Goal: Find specific page/section: Find specific page/section

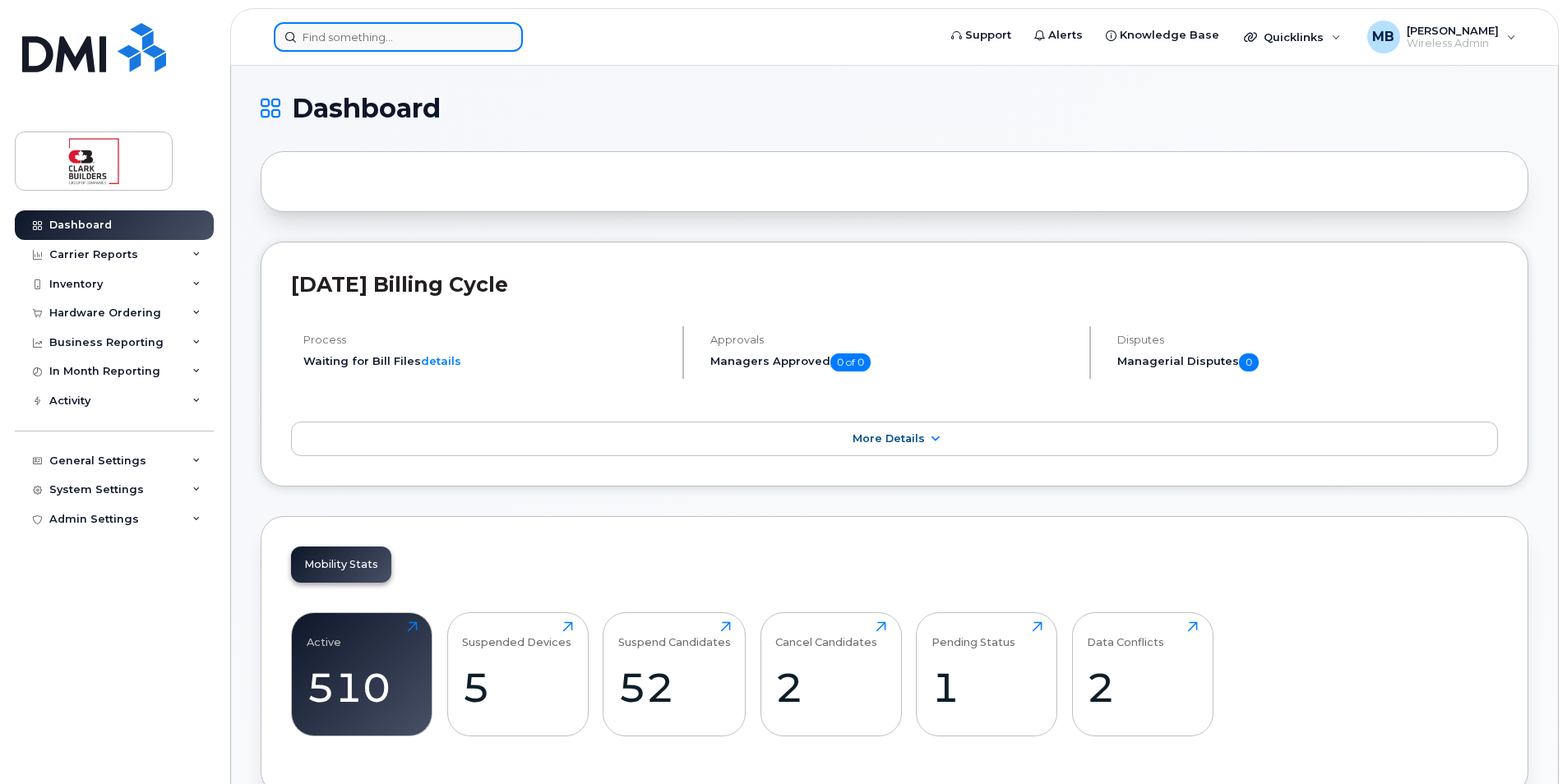
click at [413, 39] on input at bounding box center [398, 36] width 249 height 29
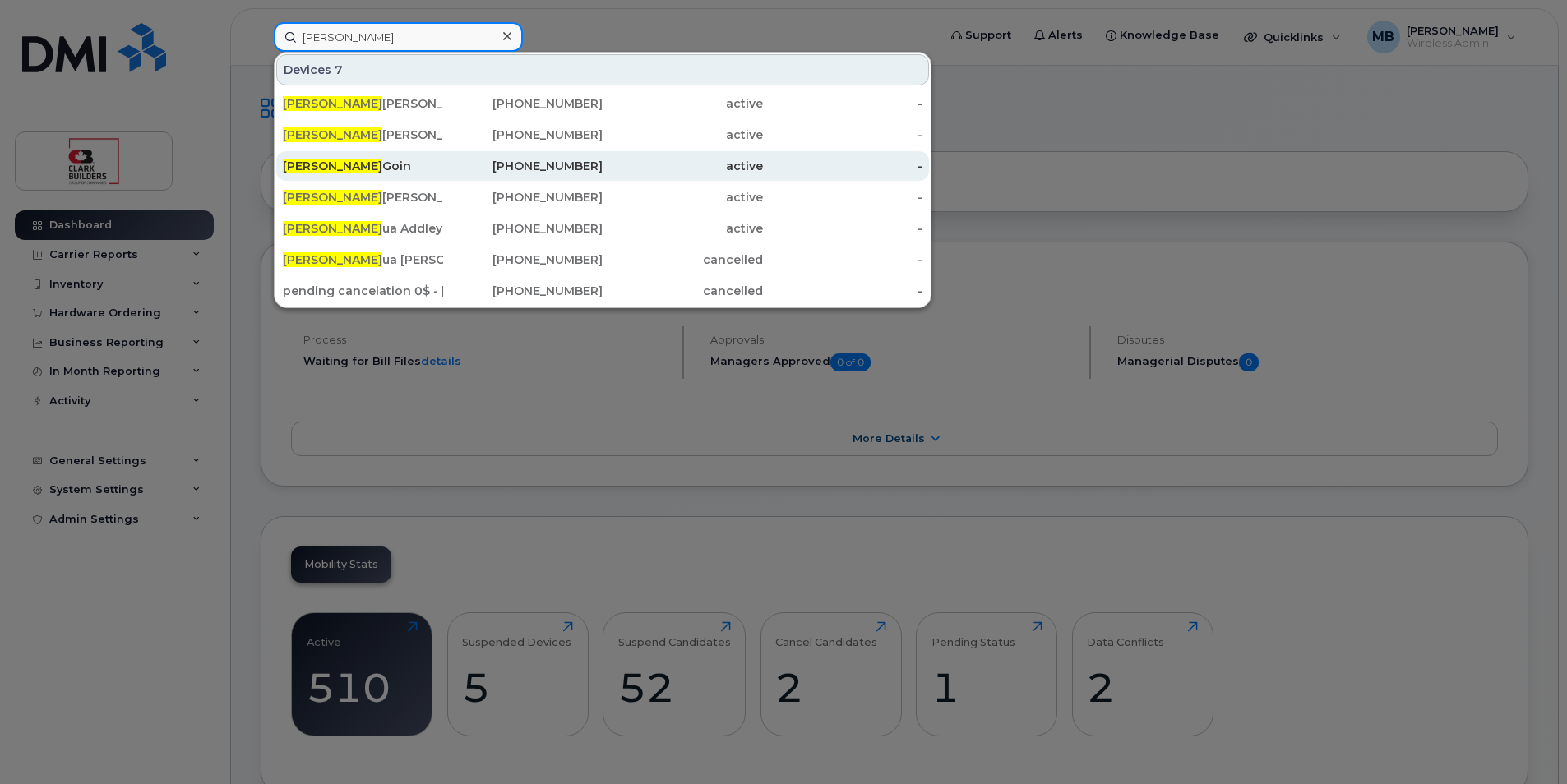
type input "[PERSON_NAME]"
click at [441, 168] on div "Josh Goin" at bounding box center [363, 166] width 160 height 17
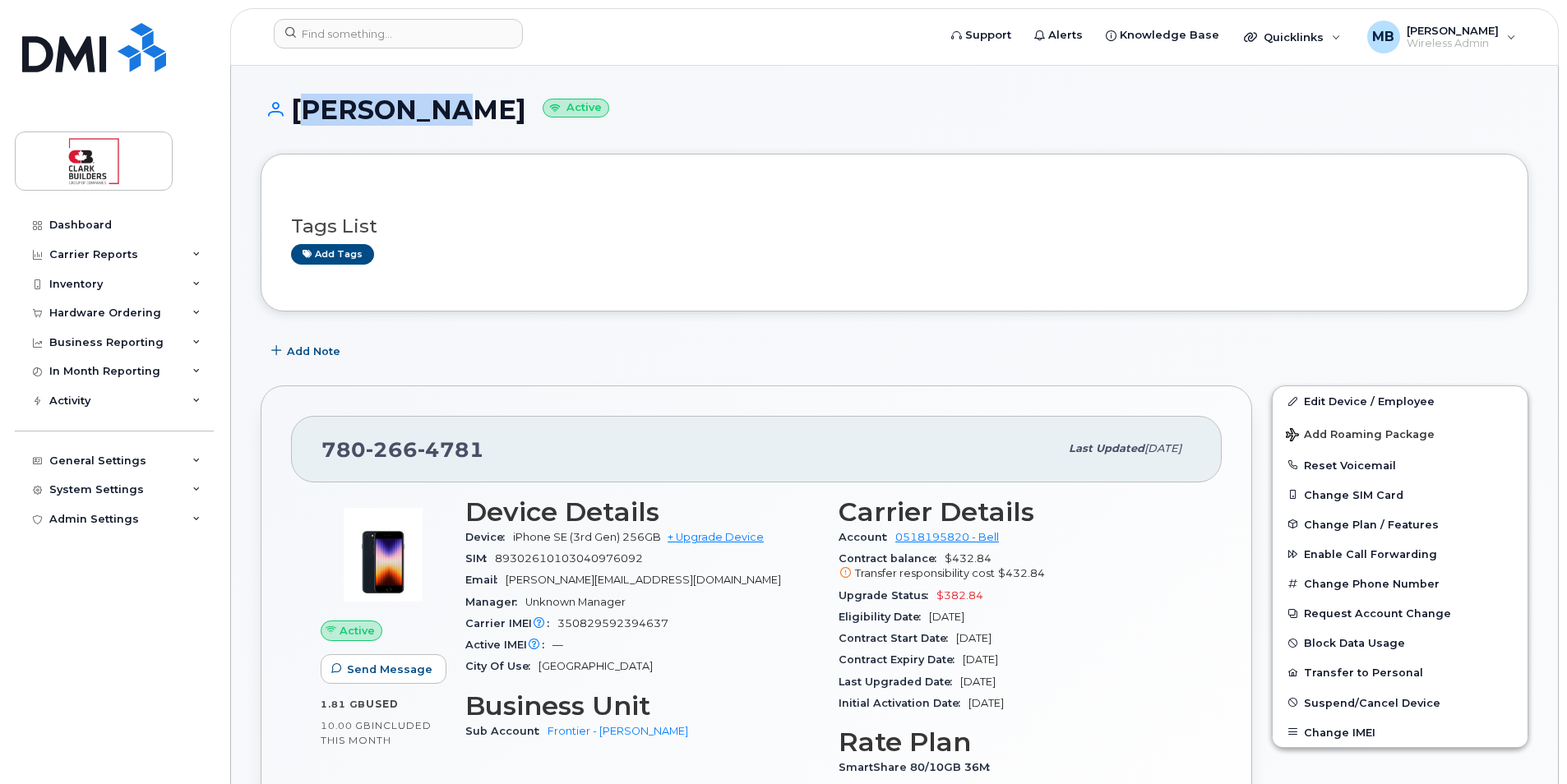
drag, startPoint x: 294, startPoint y: 101, endPoint x: 423, endPoint y: 120, distance: 130.4
click at [423, 120] on h1 "[PERSON_NAME] Active" at bounding box center [894, 110] width 1268 height 28
drag, startPoint x: 423, startPoint y: 120, endPoint x: 342, endPoint y: 111, distance: 81.5
click at [342, 111] on h1 "[PERSON_NAME] Active" at bounding box center [894, 110] width 1268 height 28
drag, startPoint x: 293, startPoint y: 107, endPoint x: 432, endPoint y: 116, distance: 139.3
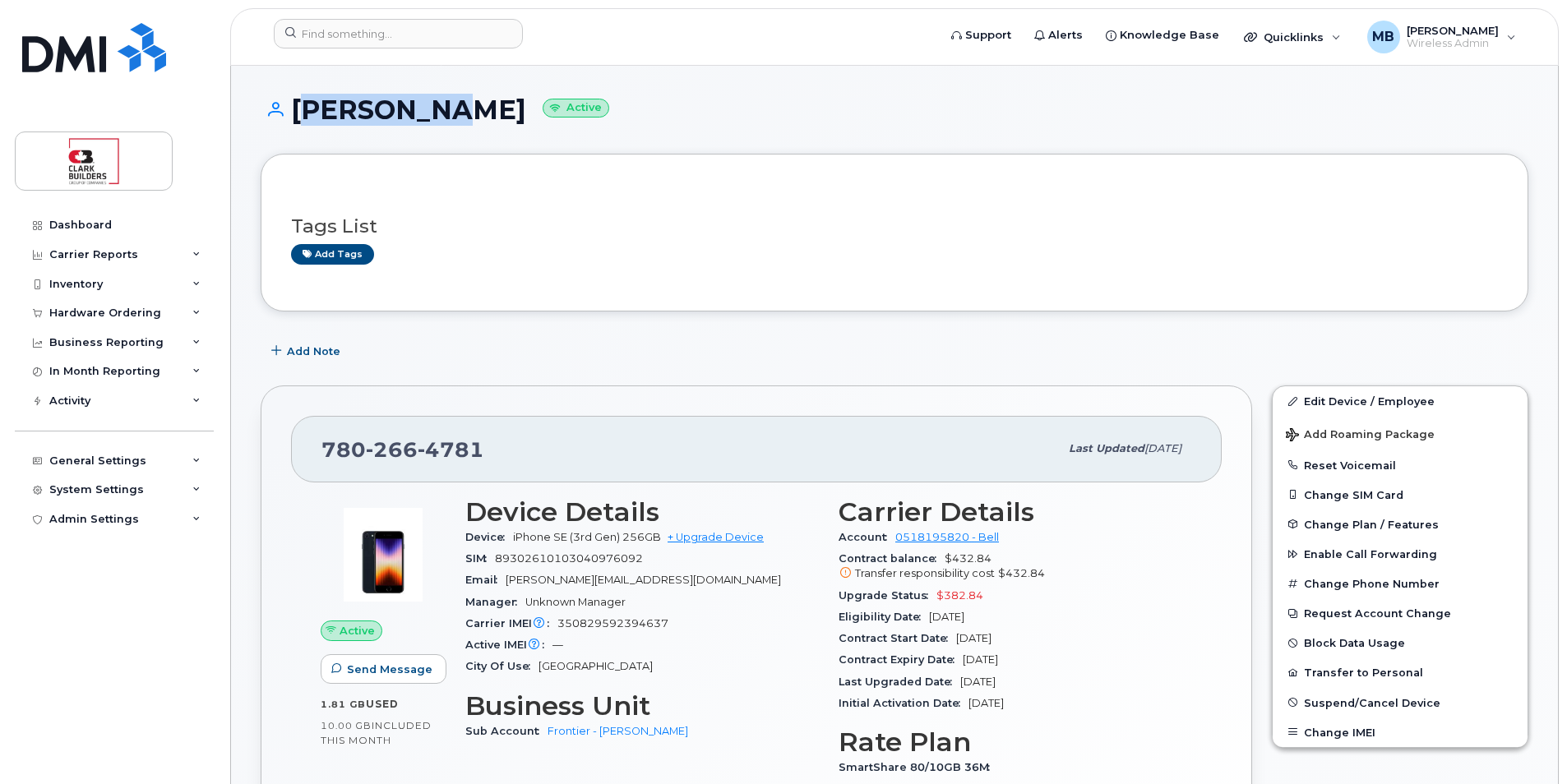
click at [432, 116] on h1 "[PERSON_NAME] Active" at bounding box center [894, 110] width 1268 height 28
drag, startPoint x: 432, startPoint y: 116, endPoint x: 370, endPoint y: 118, distance: 62.0
click at [370, 118] on h1 "[PERSON_NAME] Active" at bounding box center [894, 110] width 1268 height 28
drag, startPoint x: 292, startPoint y: 109, endPoint x: 427, endPoint y: 125, distance: 135.9
click at [427, 125] on div "[PERSON_NAME] Active" at bounding box center [894, 125] width 1268 height 59
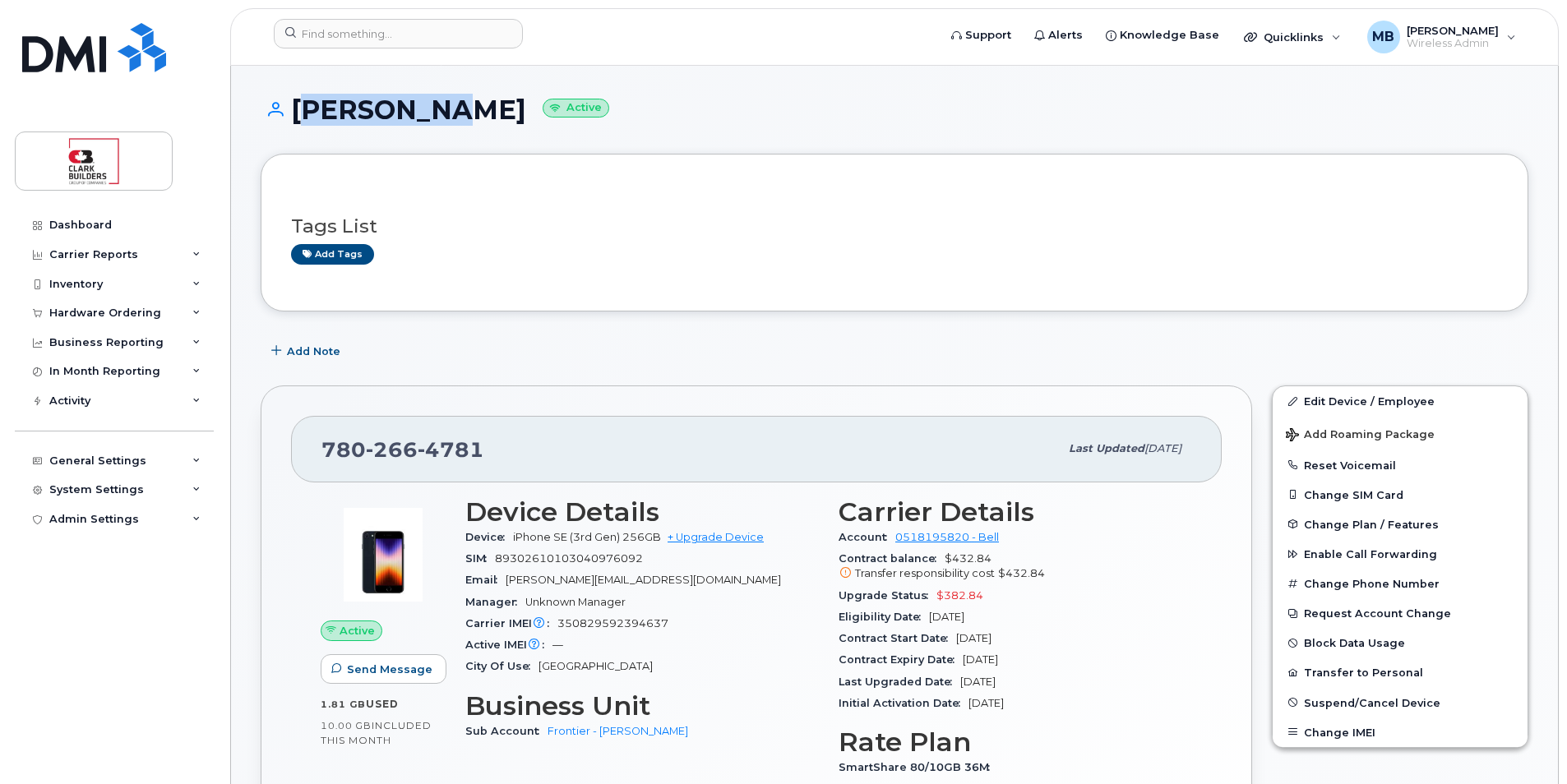
drag, startPoint x: 427, startPoint y: 125, endPoint x: 427, endPoint y: 137, distance: 12.0
click at [427, 137] on div "[PERSON_NAME] Active" at bounding box center [894, 125] width 1268 height 59
drag, startPoint x: 424, startPoint y: 115, endPoint x: 295, endPoint y: 115, distance: 129.0
click at [295, 115] on h1 "[PERSON_NAME] Active" at bounding box center [894, 110] width 1268 height 28
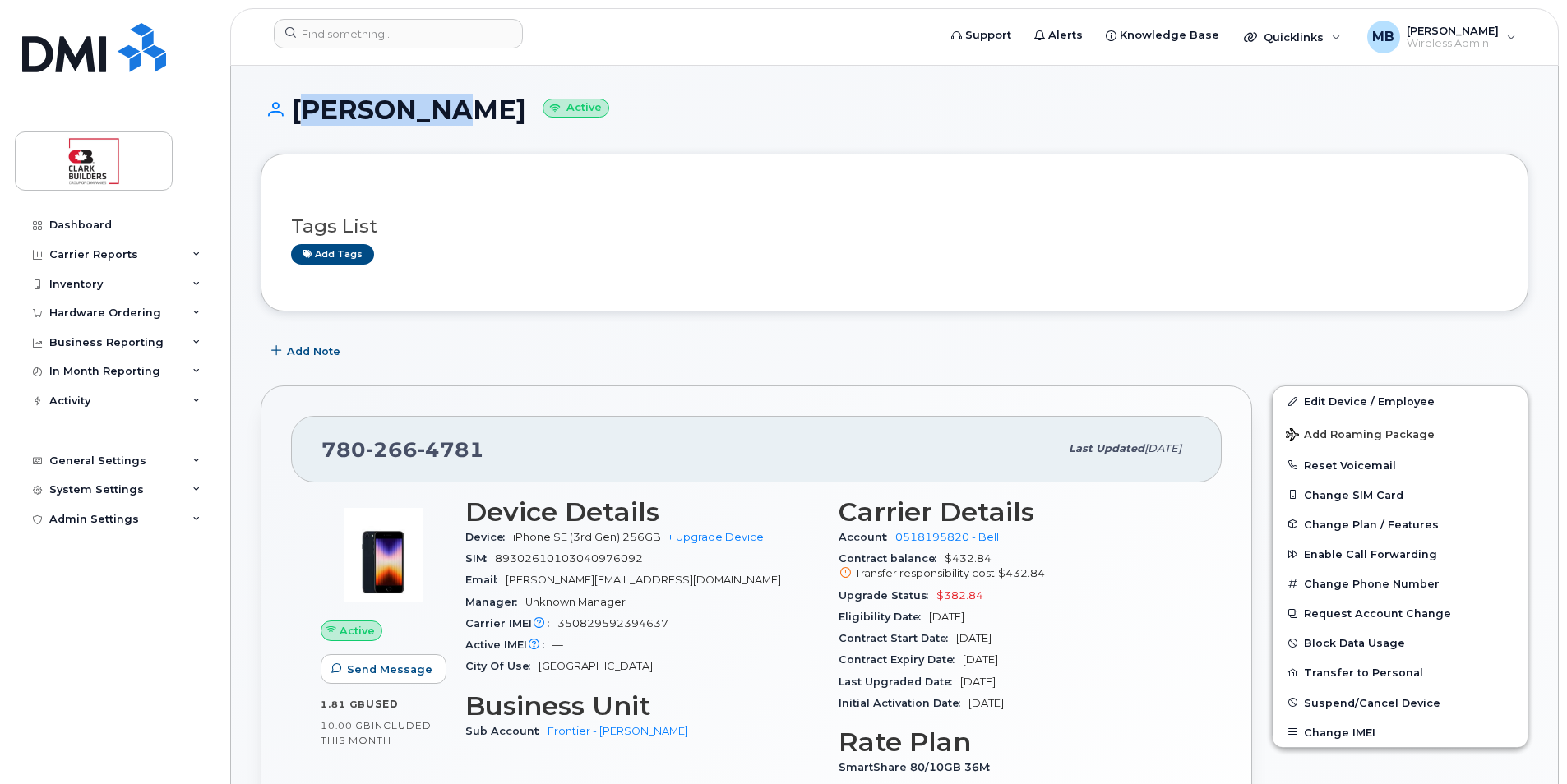
drag, startPoint x: 296, startPoint y: 110, endPoint x: 424, endPoint y: 132, distance: 129.9
click at [424, 132] on div "[PERSON_NAME] Active" at bounding box center [894, 125] width 1268 height 59
drag, startPoint x: 424, startPoint y: 132, endPoint x: 437, endPoint y: 147, distance: 19.8
click at [437, 147] on div "[PERSON_NAME] Active" at bounding box center [894, 125] width 1268 height 59
drag, startPoint x: 422, startPoint y: 113, endPoint x: 277, endPoint y: 111, distance: 145.0
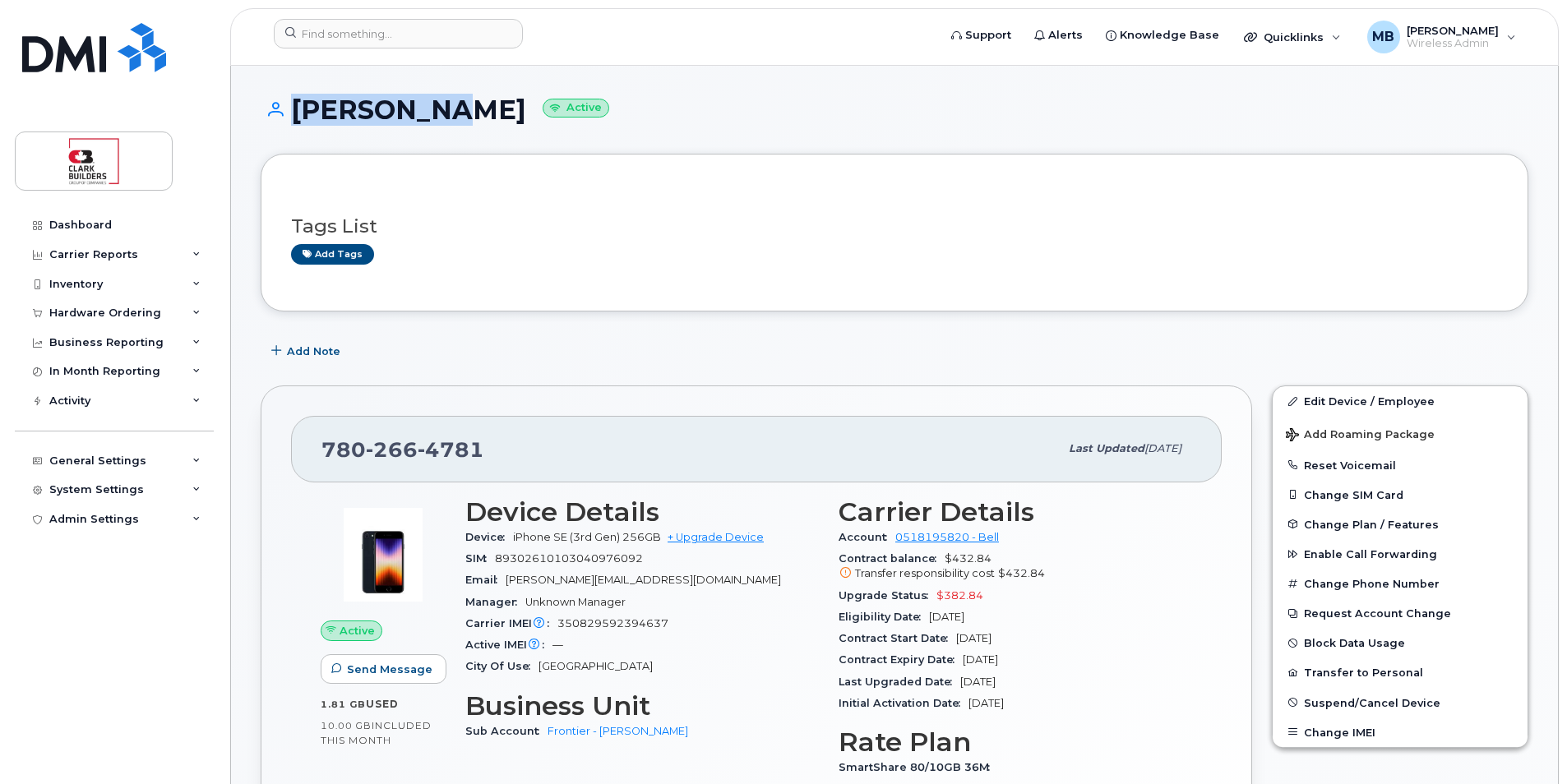
click at [277, 111] on h1 "[PERSON_NAME] Active" at bounding box center [894, 110] width 1268 height 28
drag, startPoint x: 277, startPoint y: 111, endPoint x: 331, endPoint y: 133, distance: 58.3
click at [331, 133] on div "[PERSON_NAME] Active" at bounding box center [894, 125] width 1268 height 59
drag, startPoint x: 309, startPoint y: 109, endPoint x: 423, endPoint y: 119, distance: 114.4
click at [423, 119] on h1 "[PERSON_NAME] Active" at bounding box center [894, 110] width 1268 height 28
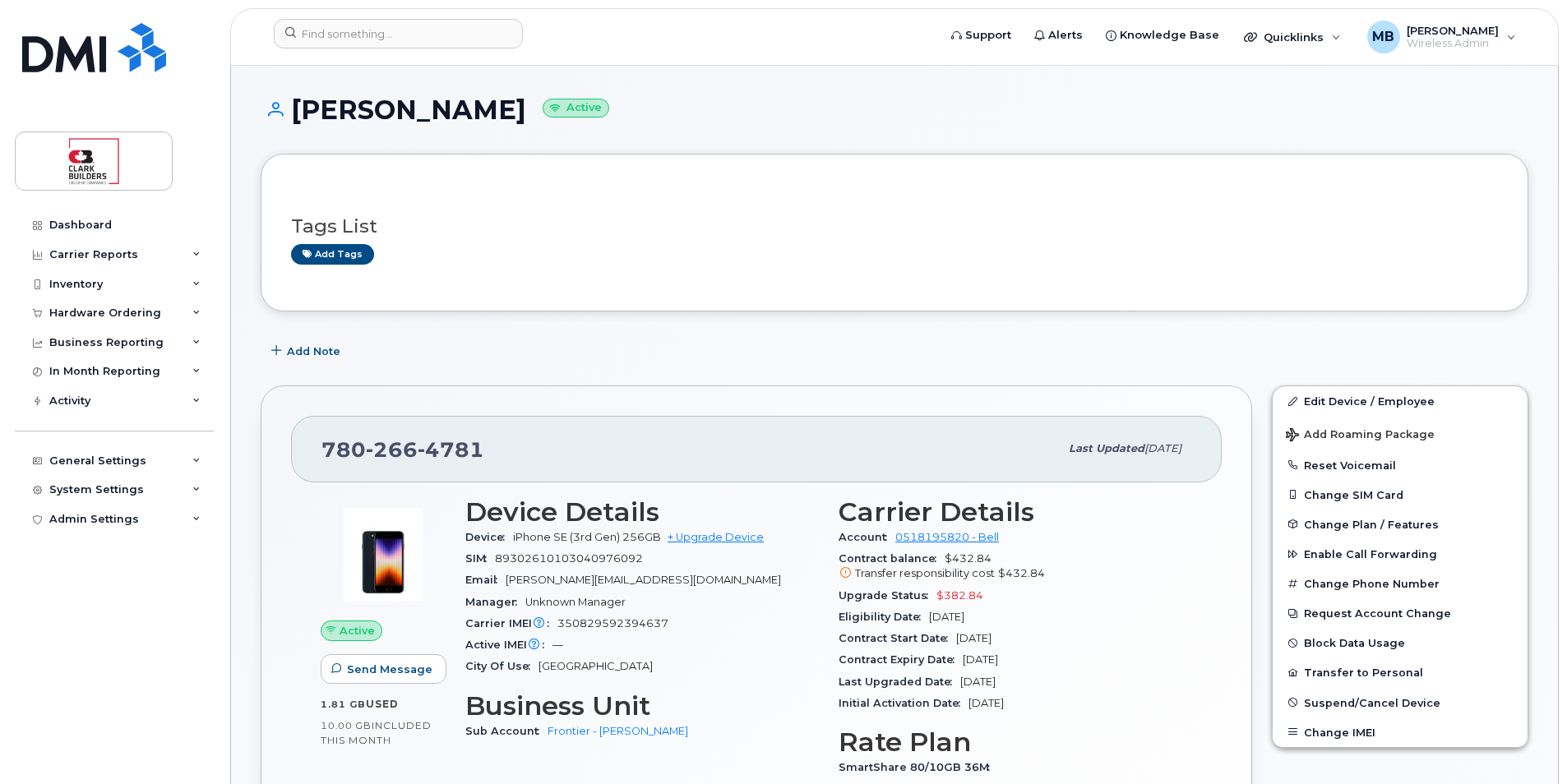
drag, startPoint x: 423, startPoint y: 119, endPoint x: 447, endPoint y: 148, distance: 37.6
click at [447, 148] on div "[PERSON_NAME] Active" at bounding box center [894, 125] width 1268 height 59
drag, startPoint x: 429, startPoint y: 119, endPoint x: 379, endPoint y: 112, distance: 50.5
click at [380, 112] on h1 "[PERSON_NAME] Active" at bounding box center [894, 110] width 1268 height 28
drag, startPoint x: 379, startPoint y: 112, endPoint x: 295, endPoint y: 103, distance: 84.5
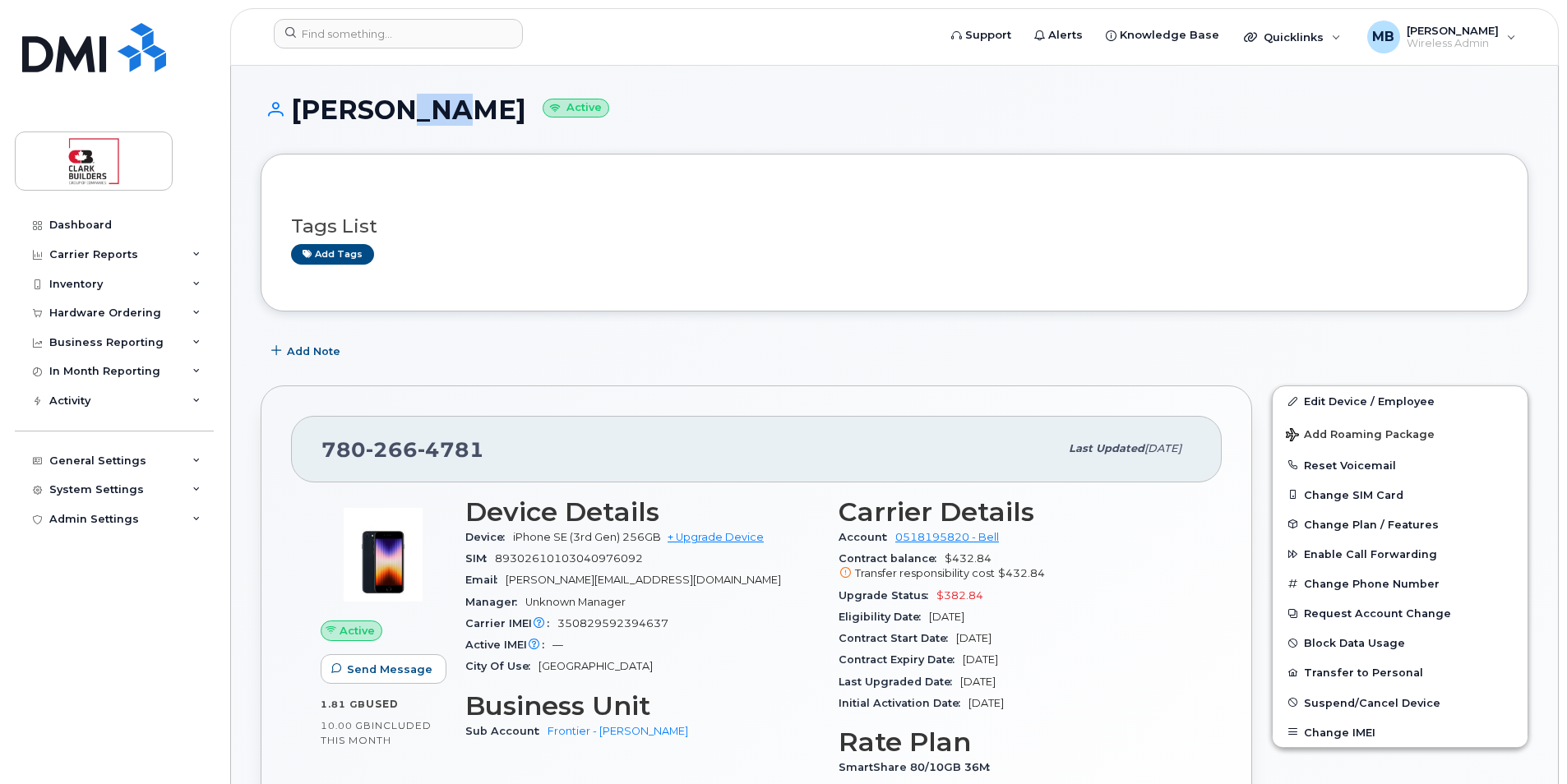
click at [295, 103] on h1 "[PERSON_NAME] Active" at bounding box center [894, 110] width 1268 height 28
drag, startPoint x: 292, startPoint y: 103, endPoint x: 452, endPoint y: 123, distance: 161.2
click at [451, 123] on h1 "[PERSON_NAME] Active" at bounding box center [894, 110] width 1268 height 28
drag, startPoint x: 452, startPoint y: 123, endPoint x: 614, endPoint y: 121, distance: 162.0
click at [614, 121] on h1 "[PERSON_NAME] Active" at bounding box center [894, 110] width 1268 height 28
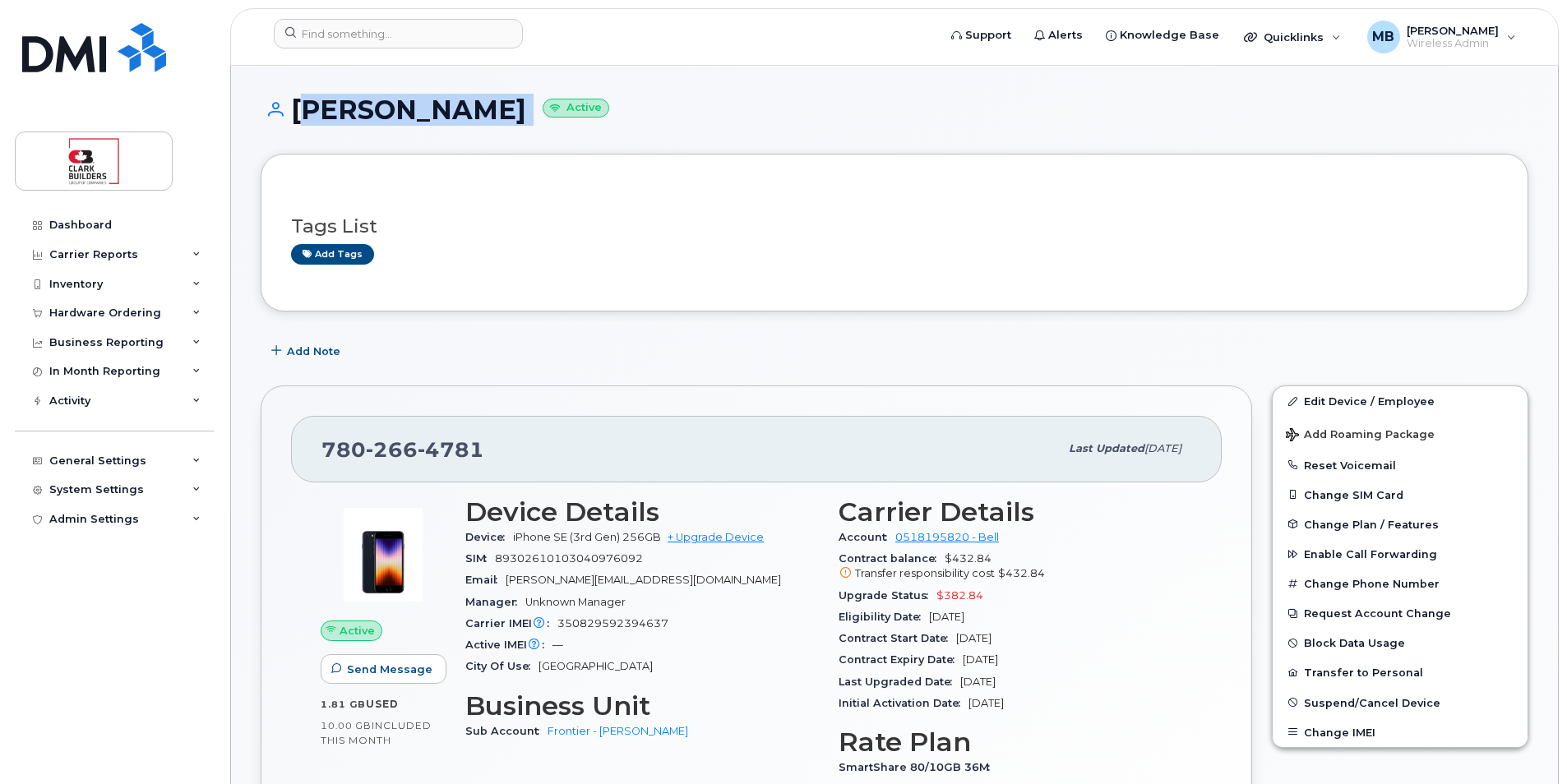
drag, startPoint x: 291, startPoint y: 110, endPoint x: 442, endPoint y: 125, distance: 151.7
click at [442, 125] on div "[PERSON_NAME] Active" at bounding box center [894, 125] width 1268 height 59
drag, startPoint x: 442, startPoint y: 125, endPoint x: 551, endPoint y: 146, distance: 111.0
click at [551, 146] on div "[PERSON_NAME] Active" at bounding box center [894, 125] width 1268 height 59
